Goal: Information Seeking & Learning: Learn about a topic

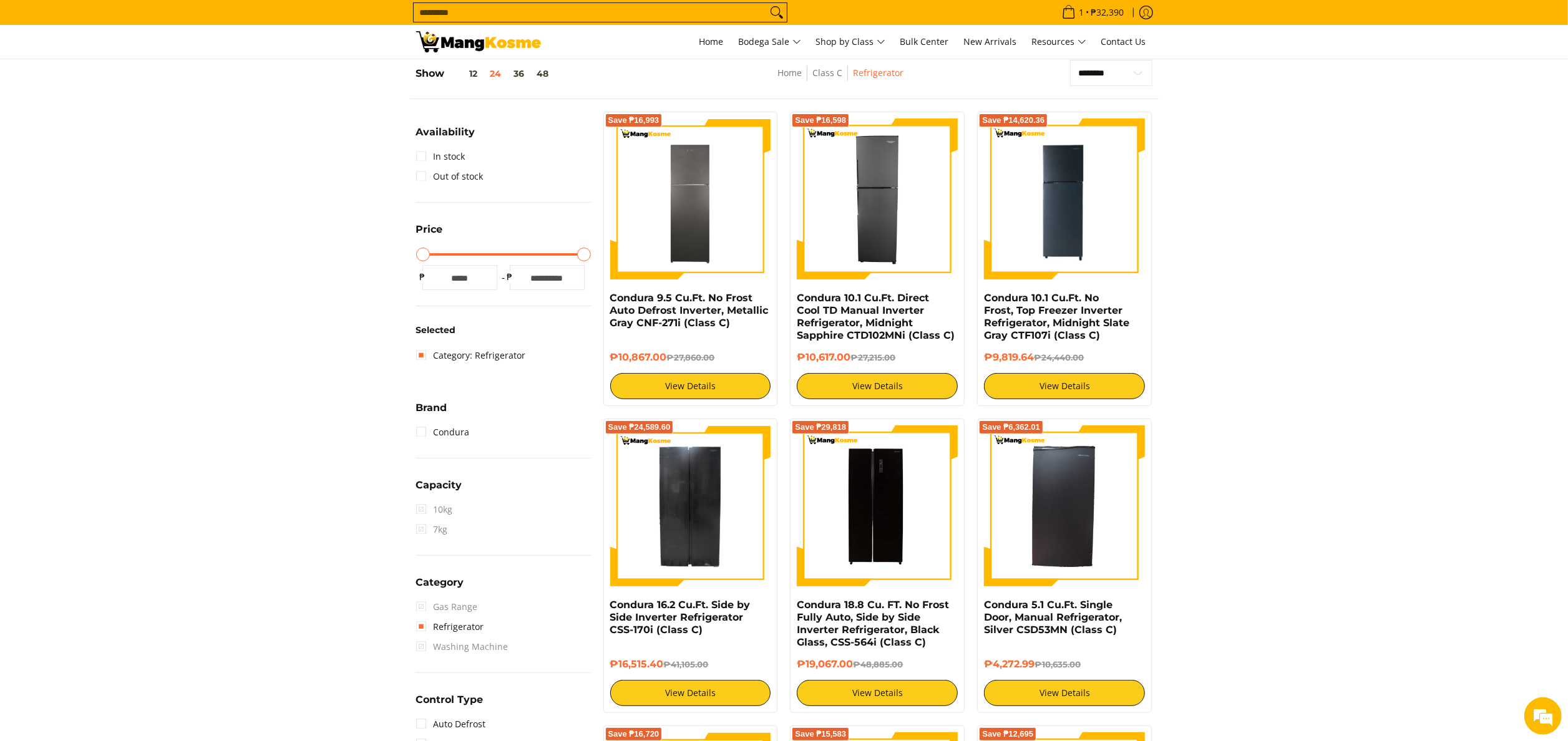
click at [712, 16] on input "Search..." at bounding box center [591, 12] width 353 height 19
paste input "**********"
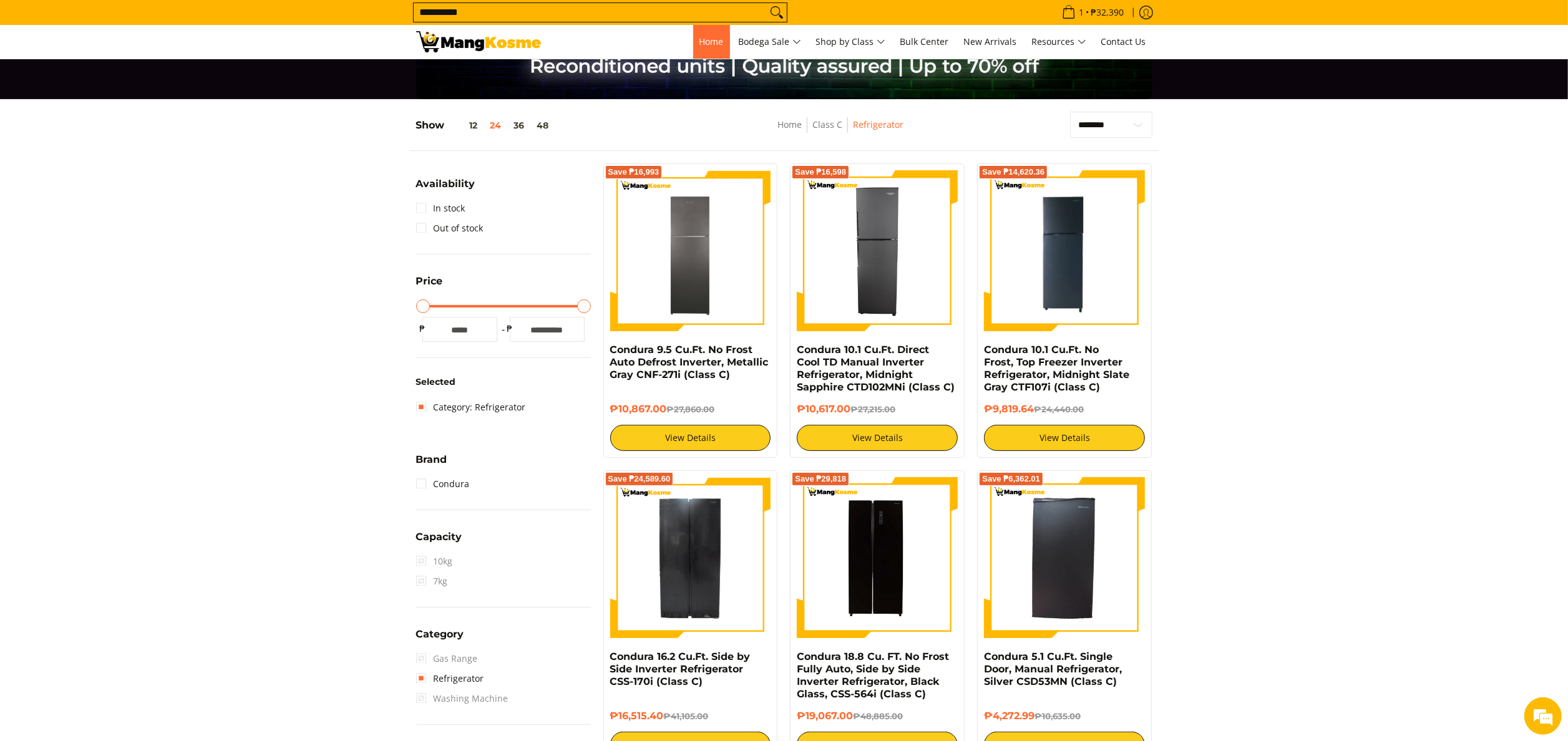
scroll to position [112, 0]
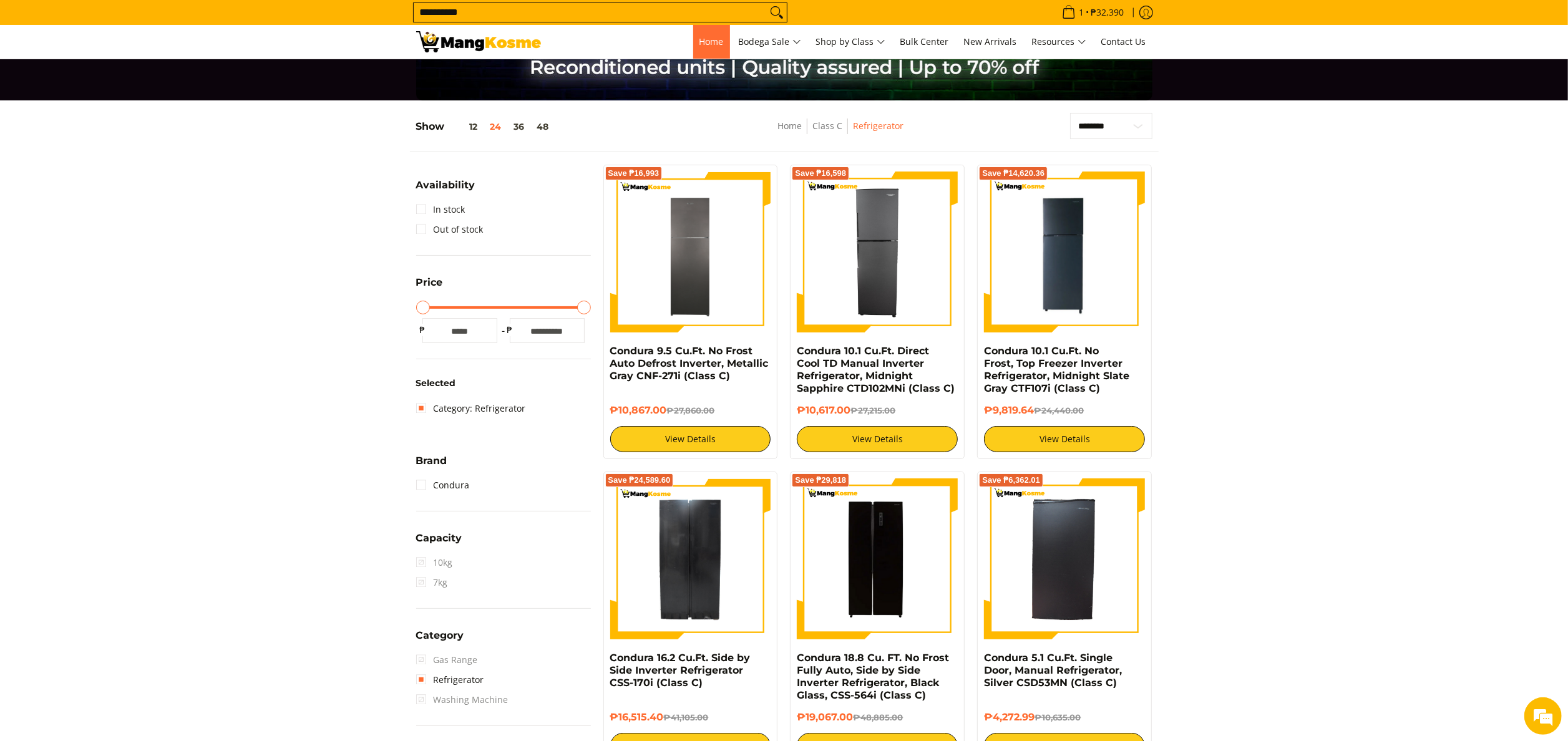
type input "**********"
click at [766, 3] on button "Search" at bounding box center [776, 12] width 20 height 19
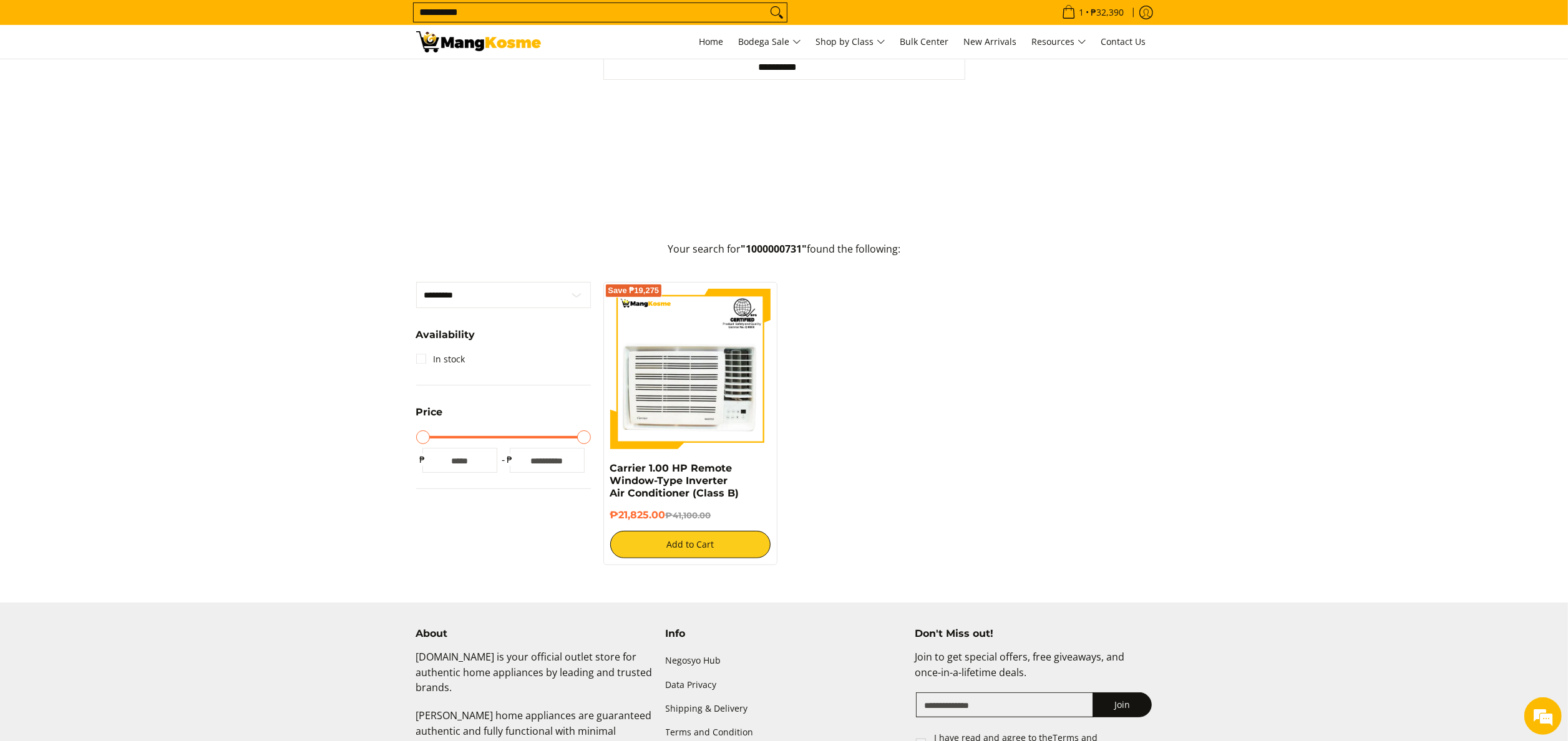
scroll to position [249, 0]
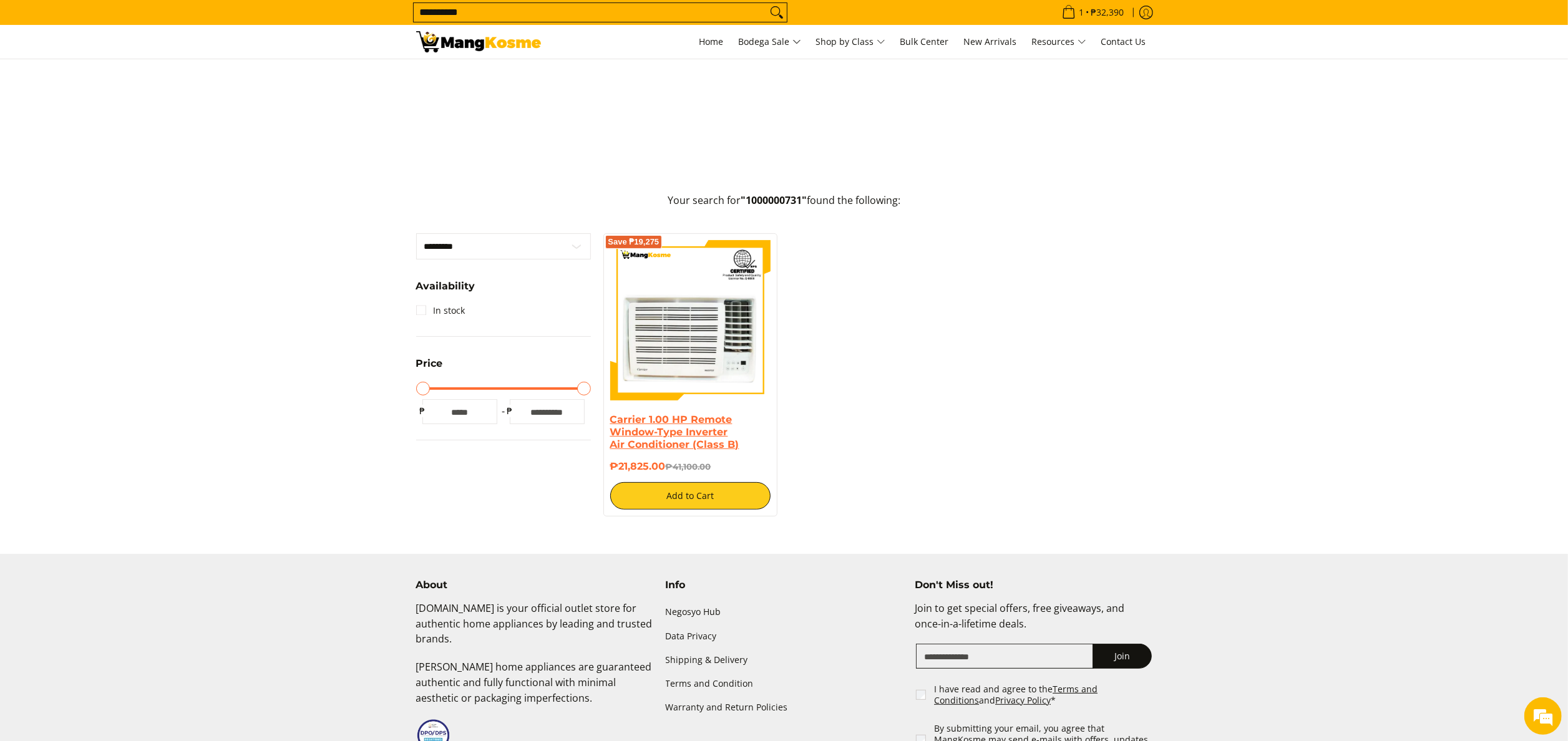
click at [704, 432] on link "Carrier 1.00 HP Remote Window-Type Inverter Air Conditioner (Class B)" at bounding box center [674, 432] width 129 height 37
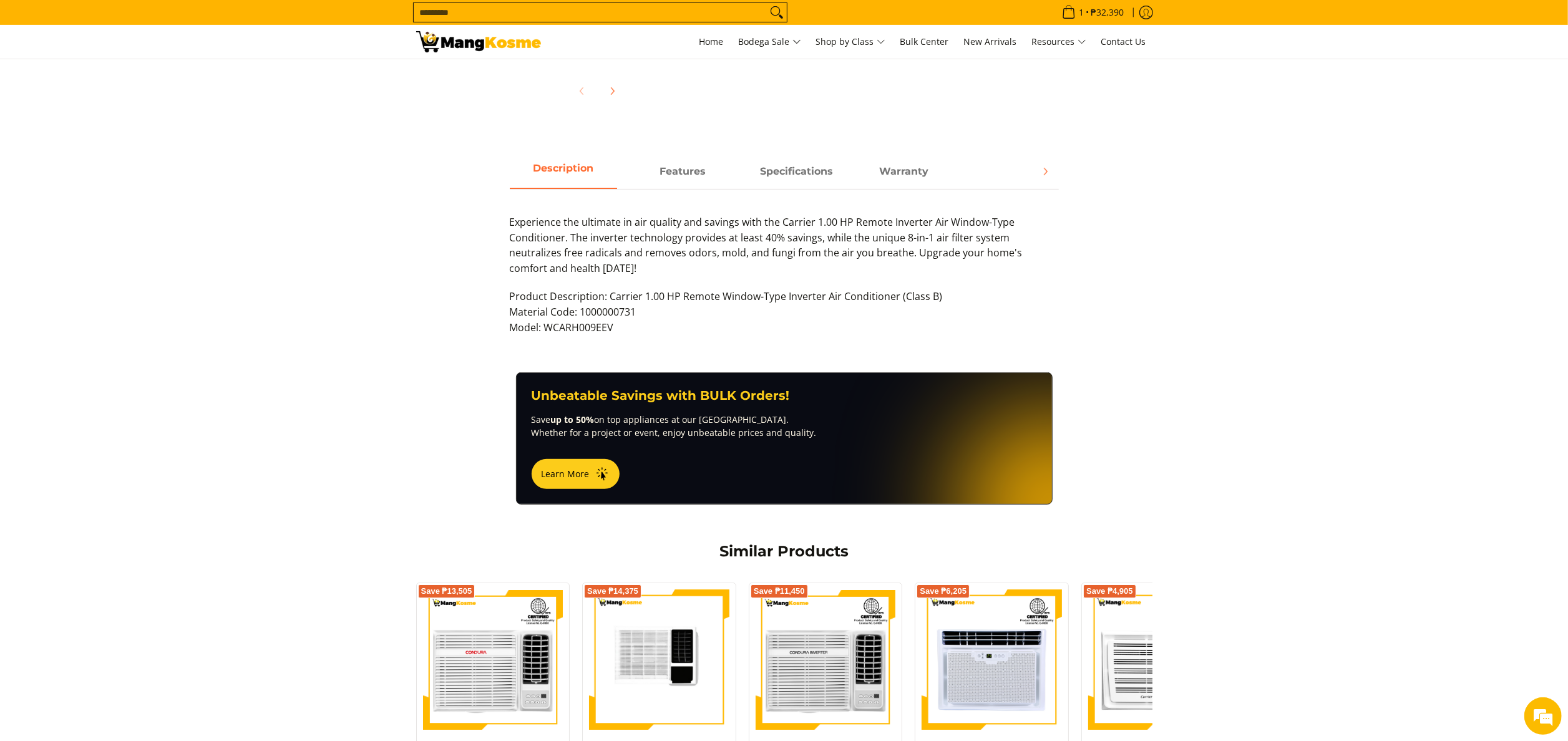
scroll to position [374, 0]
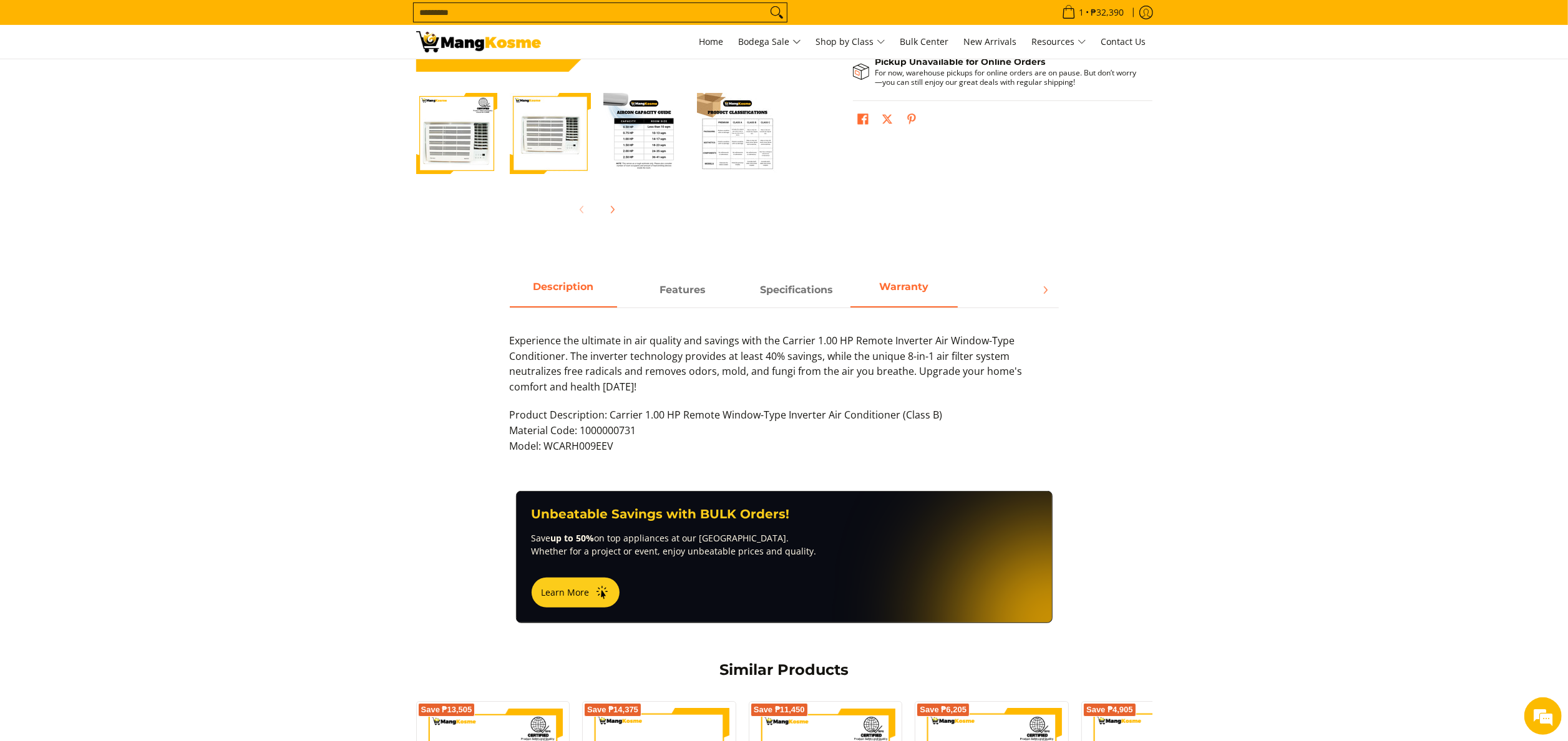
click at [899, 285] on span "Warranty" at bounding box center [903, 290] width 107 height 22
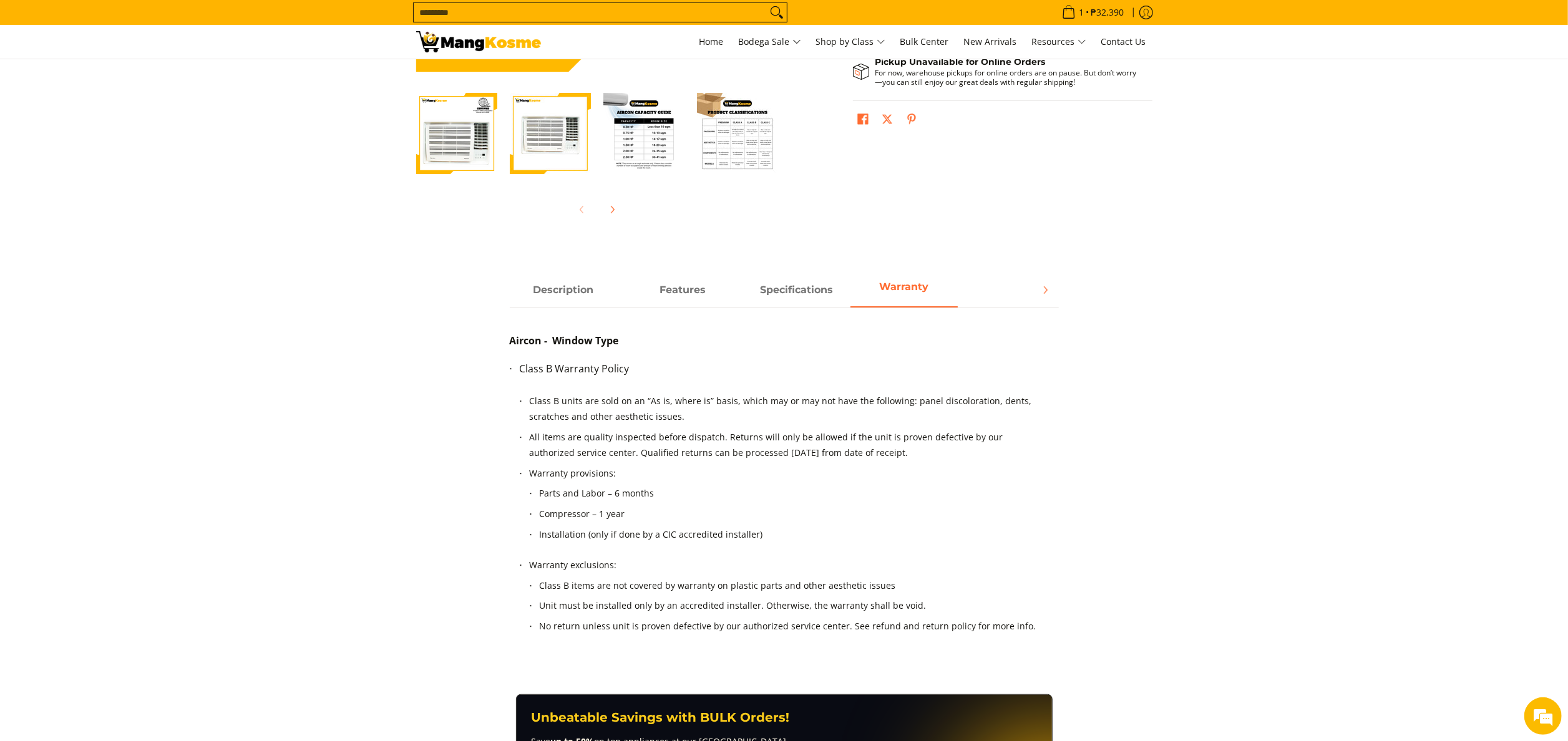
scroll to position [0, 0]
click at [1096, 450] on div "Description Features Specifications Warranty Experience the ultimate in air qua…" at bounding box center [784, 471] width 748 height 396
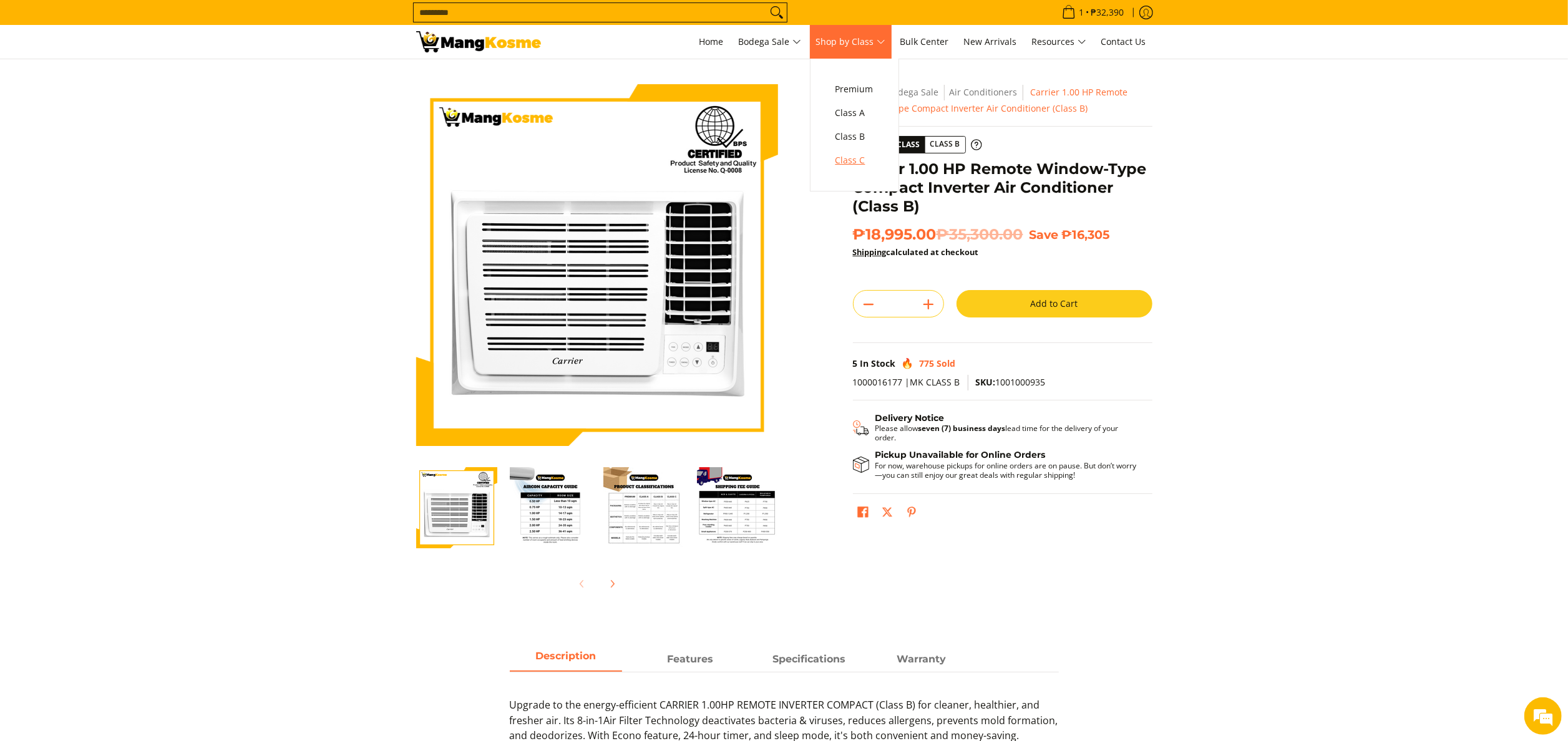
click at [852, 163] on span "Class C" at bounding box center [854, 160] width 38 height 16
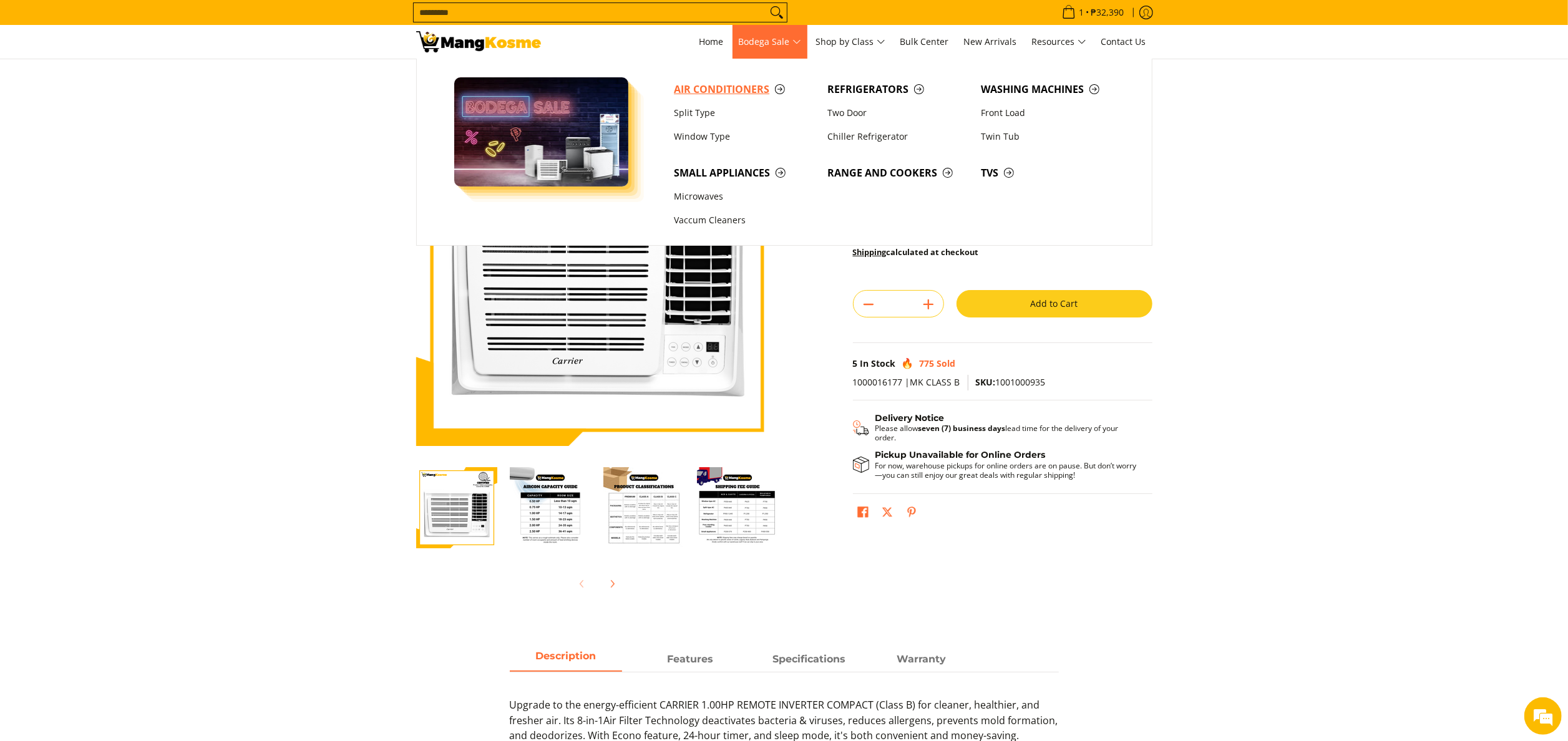
click at [711, 95] on span "Air Conditioners" at bounding box center [744, 89] width 141 height 16
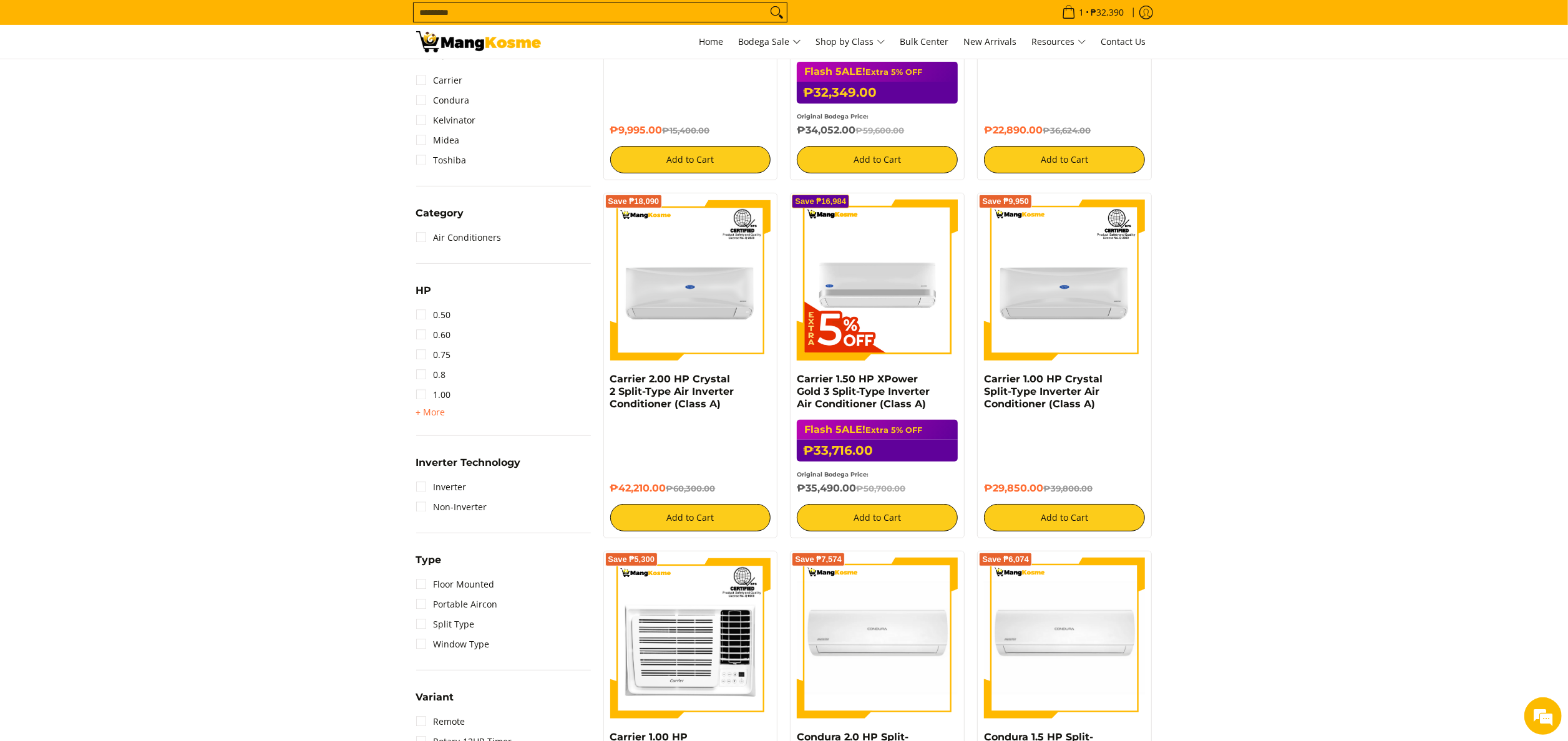
scroll to position [499, 0]
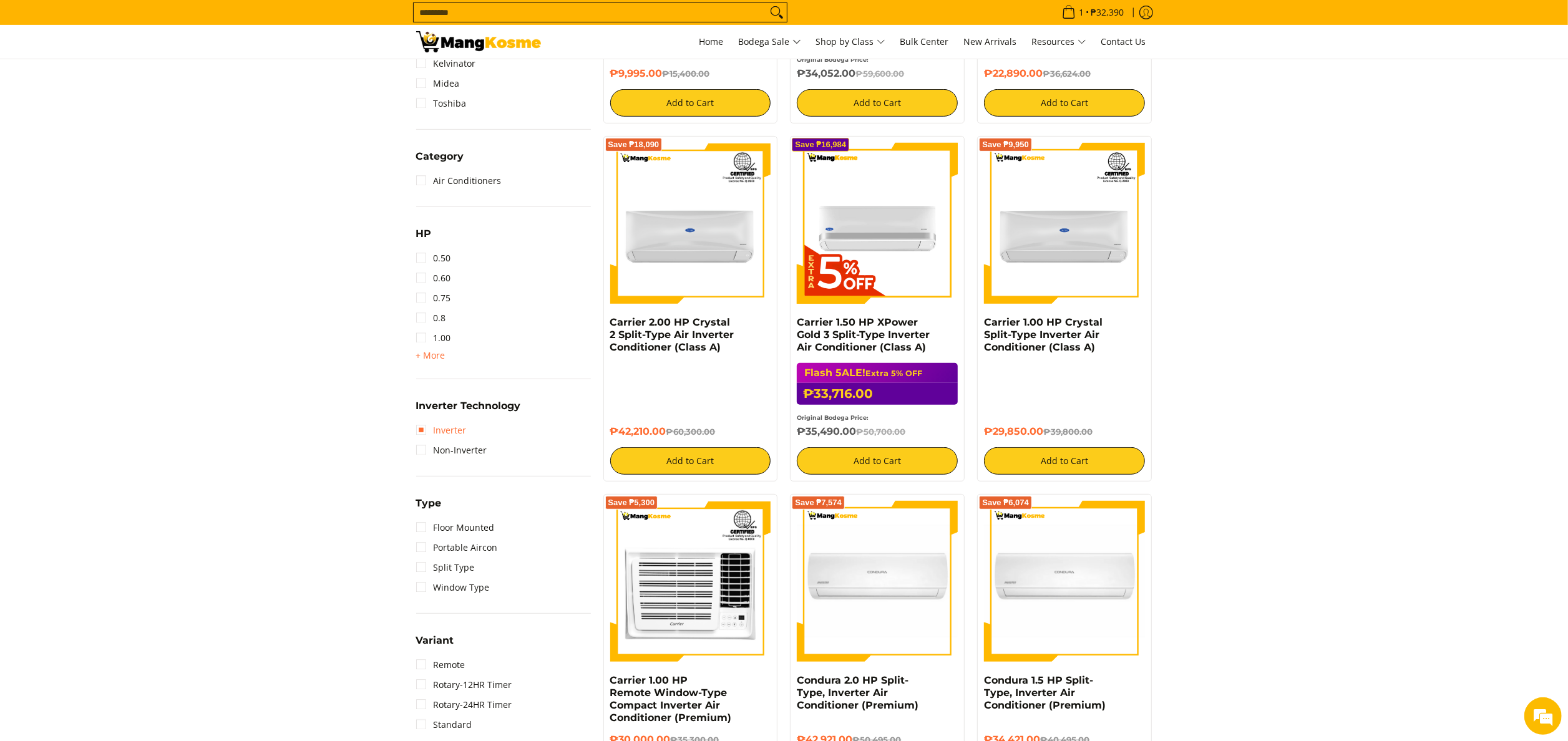
click at [450, 433] on link "Inverter" at bounding box center [442, 430] width 51 height 20
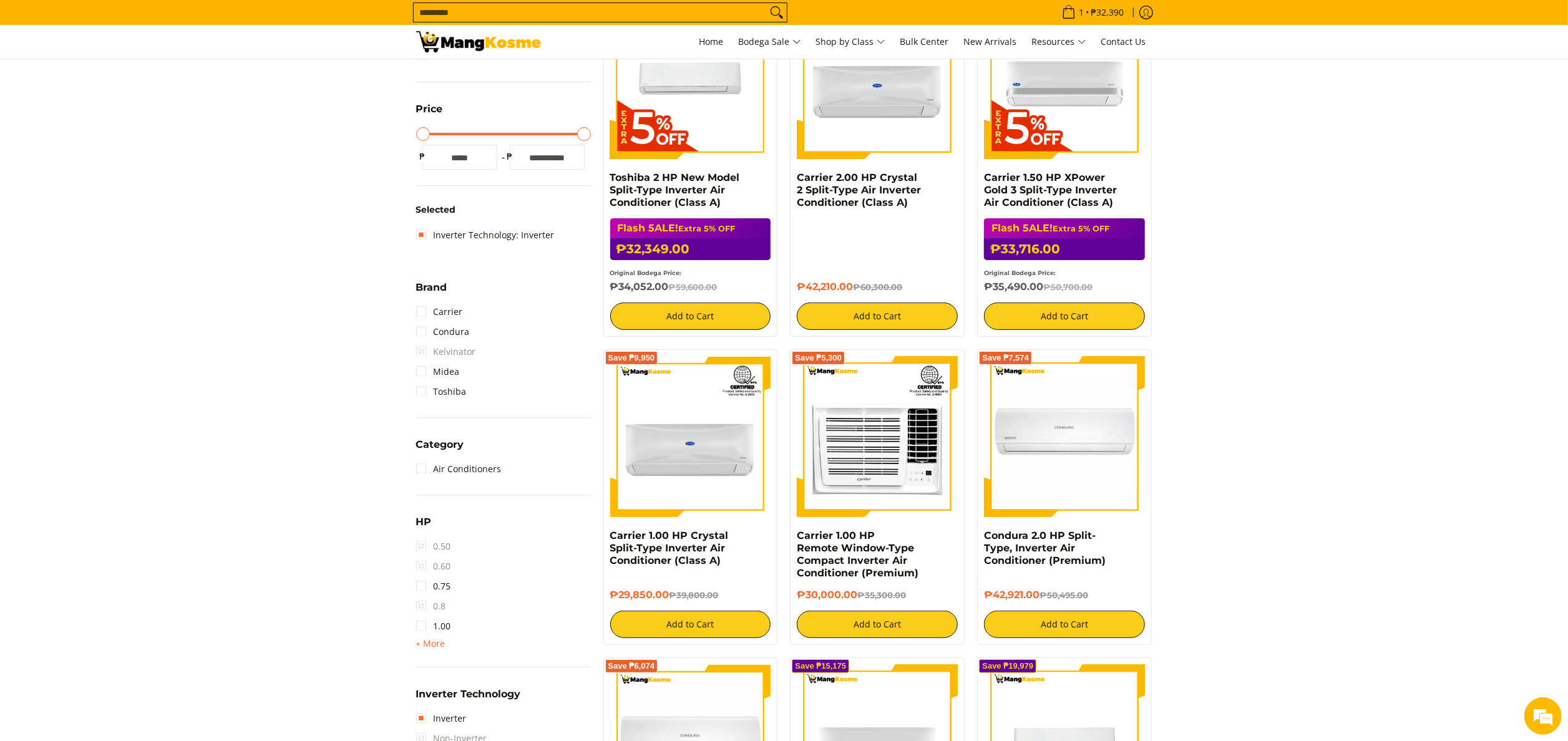
scroll to position [253, 0]
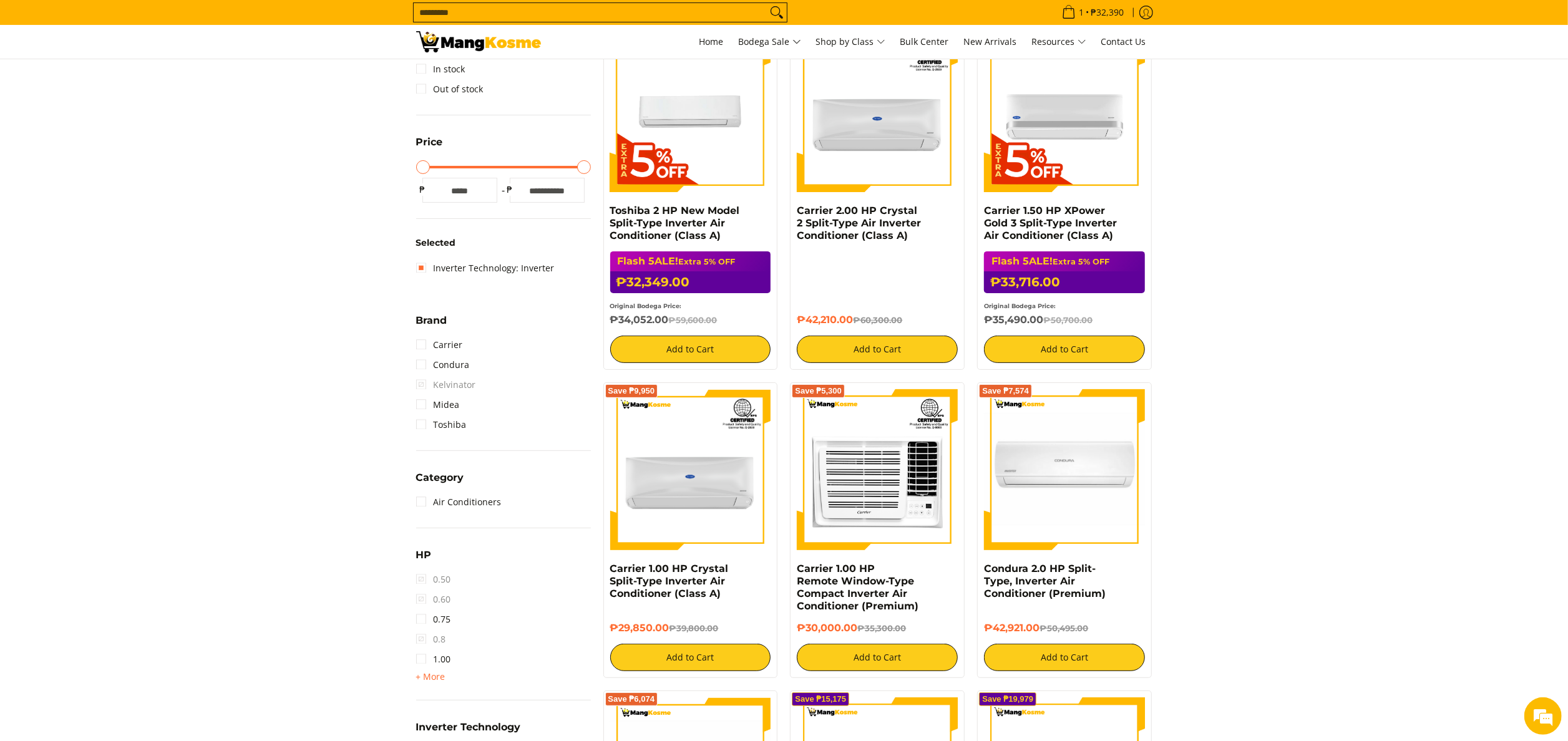
click at [748, 5] on input "Search..." at bounding box center [591, 12] width 353 height 19
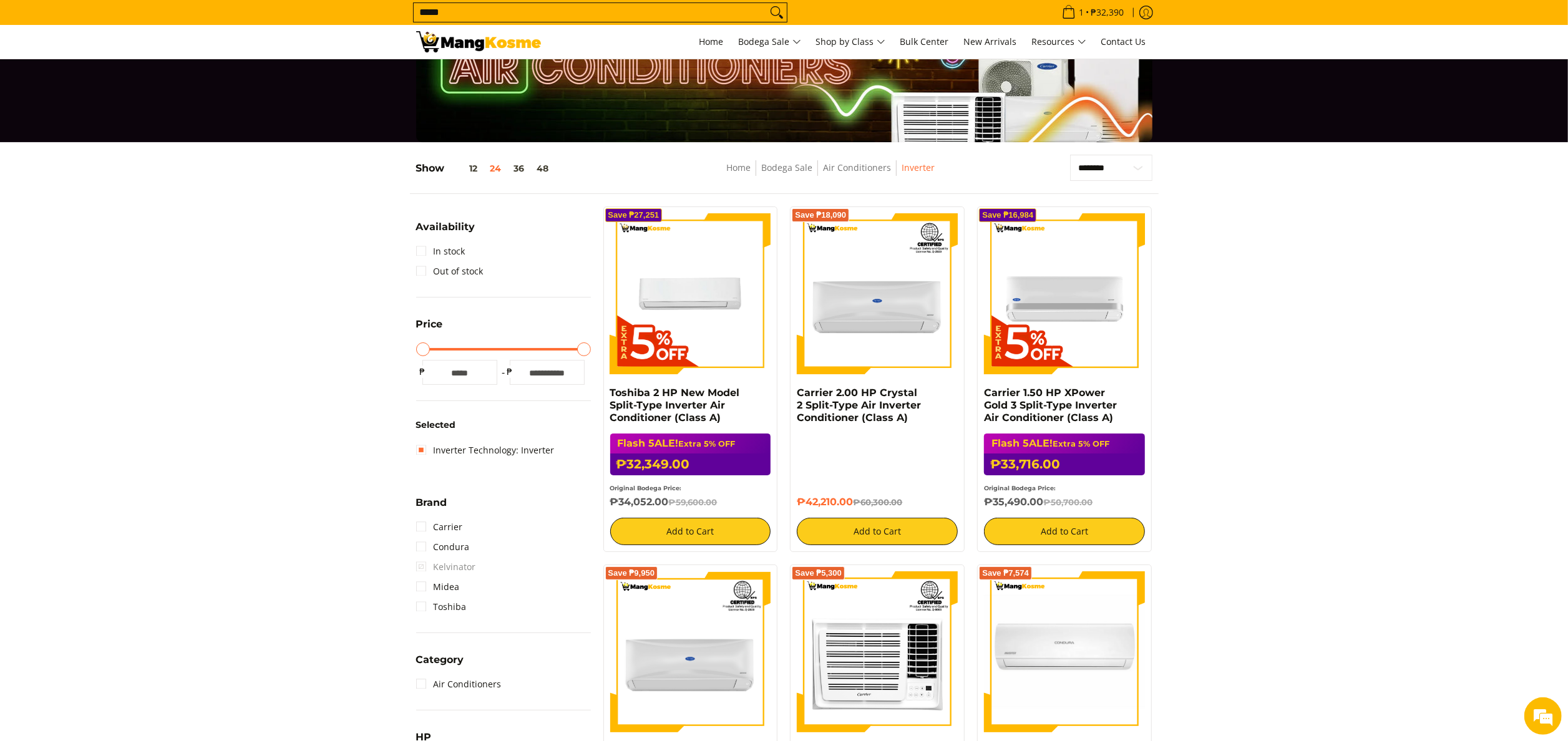
scroll to position [24, 0]
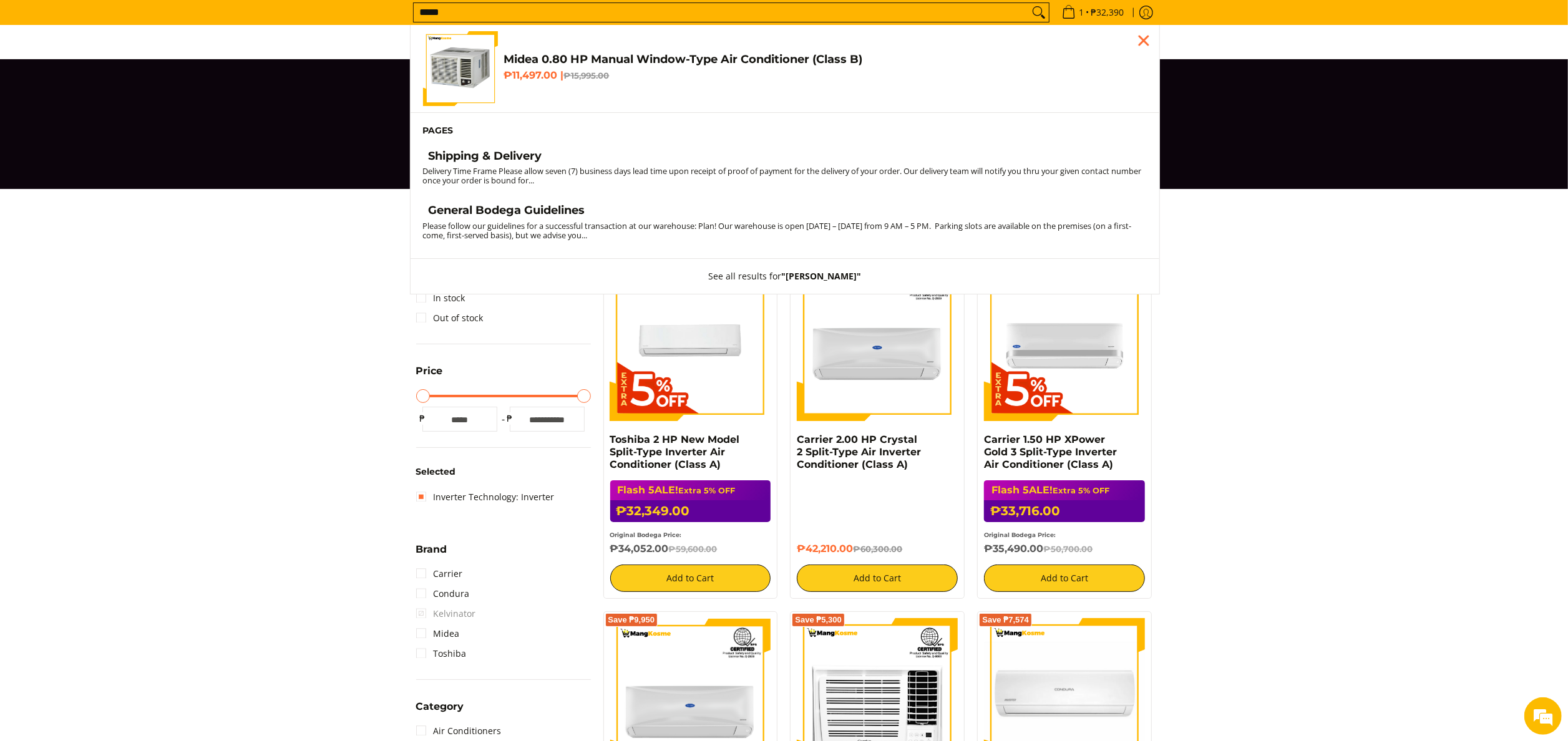
type input "*****"
click at [597, 156] on link "Shipping & Delivery" at bounding box center [784, 157] width 724 height 17
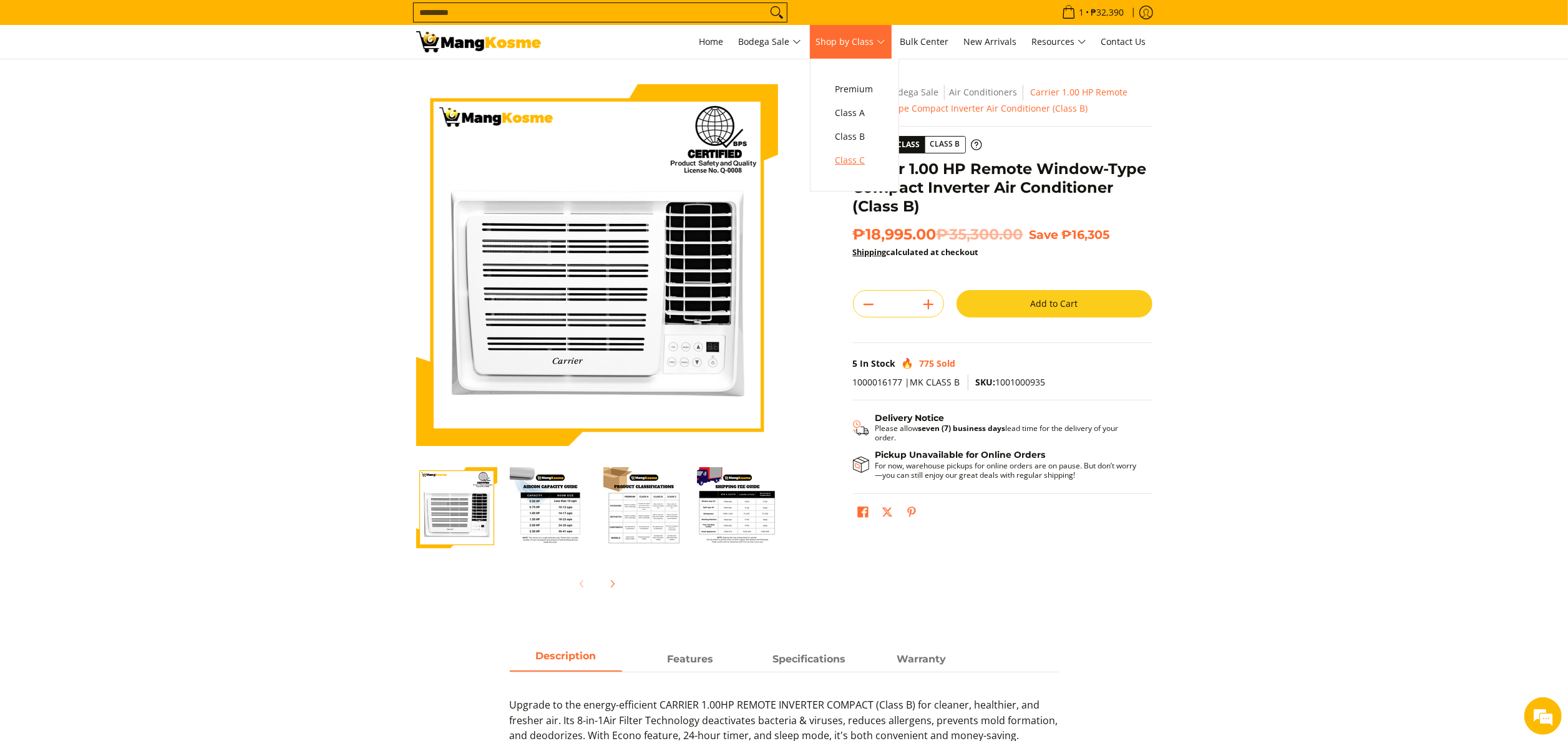
click at [871, 153] on span "Class C" at bounding box center [854, 160] width 38 height 16
